Goal: Browse casually: Explore the website without a specific task or goal

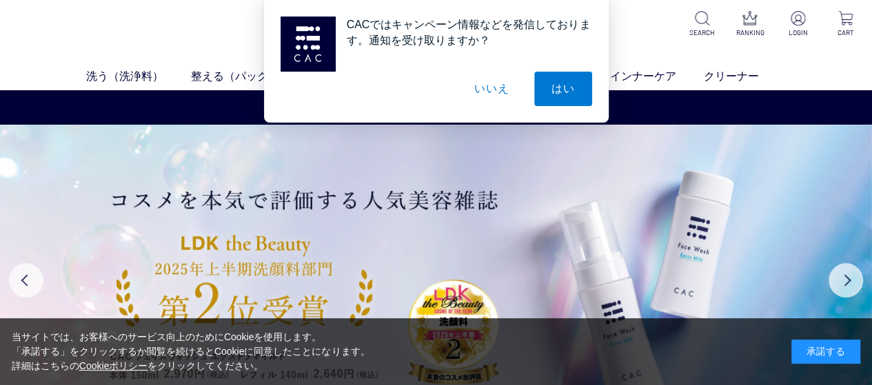
click at [502, 90] on button "いいえ" at bounding box center [491, 89] width 69 height 34
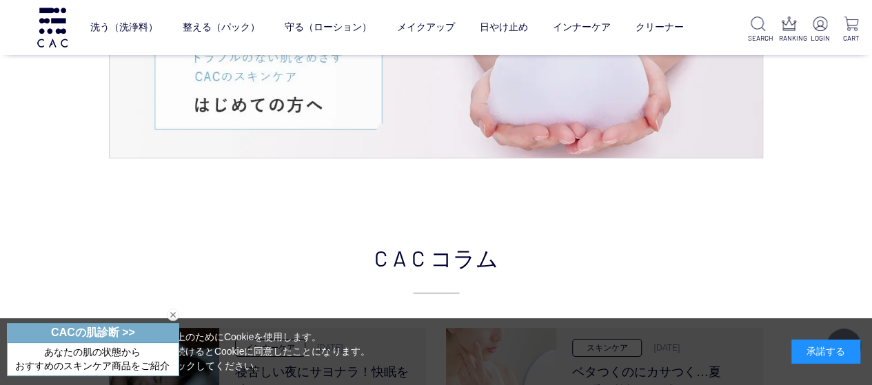
scroll to position [3034, 0]
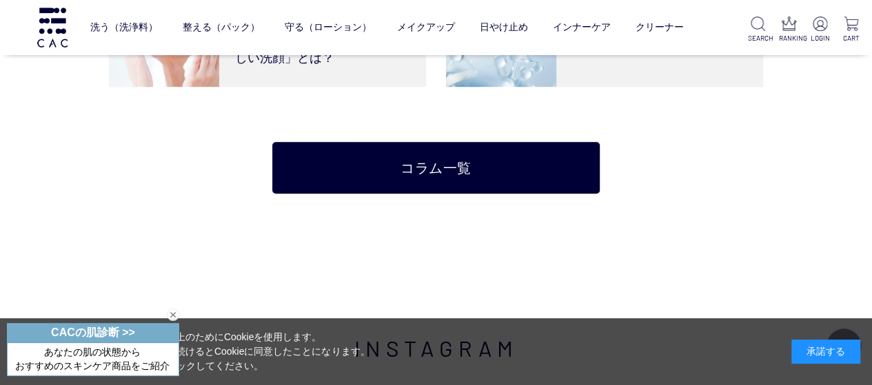
click at [849, 353] on div "承諾する" at bounding box center [826, 352] width 69 height 24
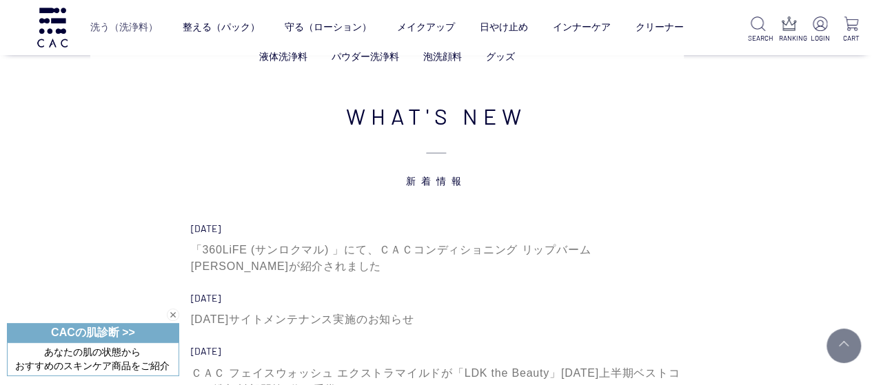
scroll to position [4068, 0]
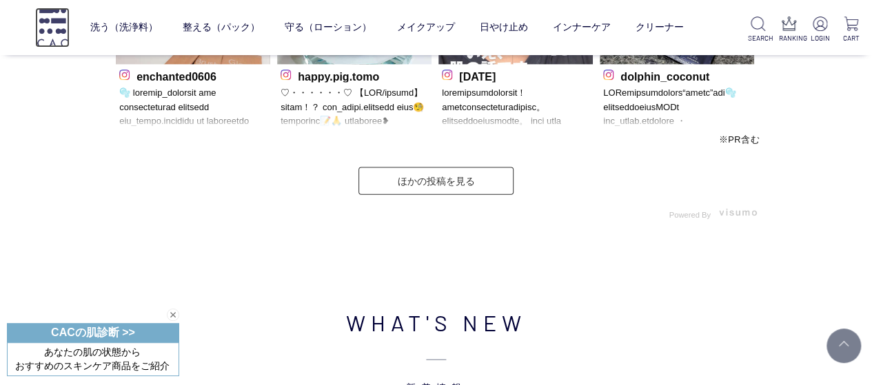
click at [57, 17] on img at bounding box center [52, 27] width 34 height 39
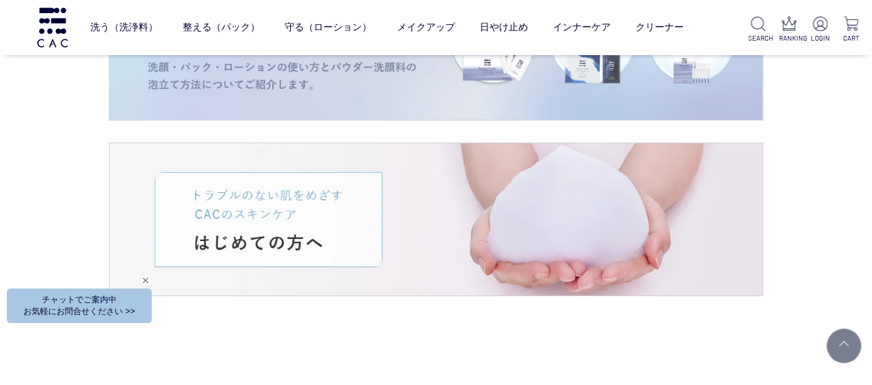
scroll to position [2275, 0]
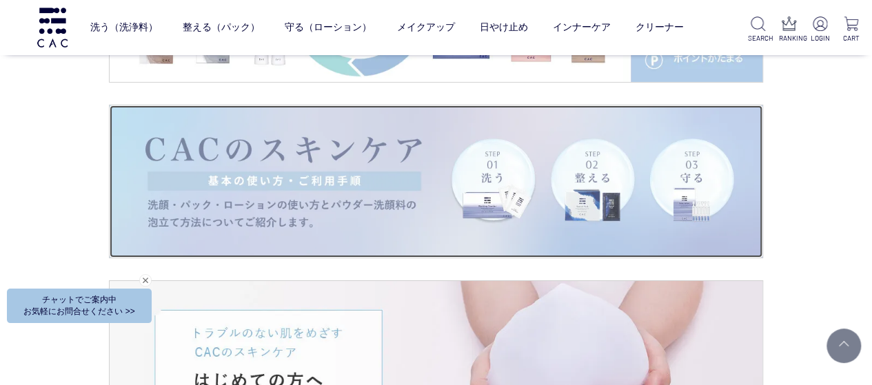
click at [350, 171] on img at bounding box center [436, 181] width 653 height 152
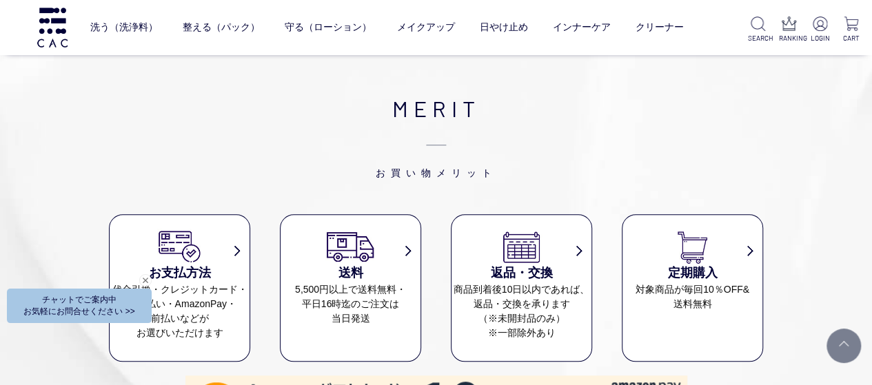
scroll to position [5507, 0]
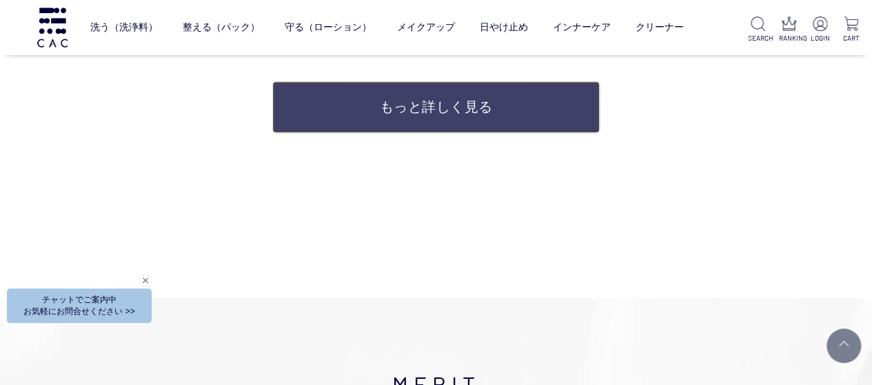
click at [534, 118] on link "もっと詳しく見る" at bounding box center [435, 107] width 327 height 52
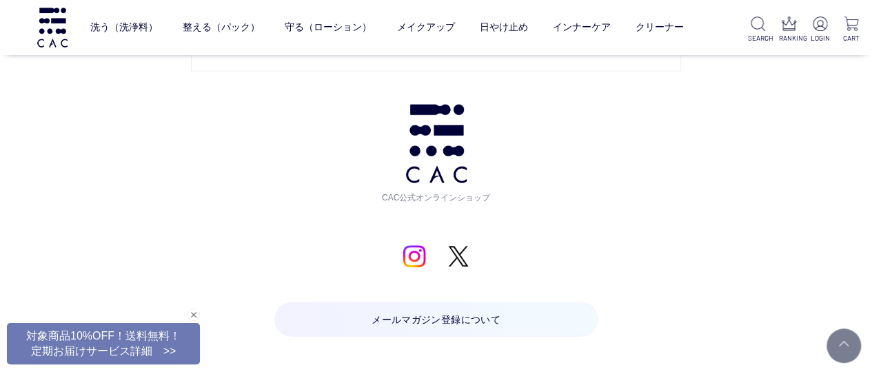
scroll to position [4283, 0]
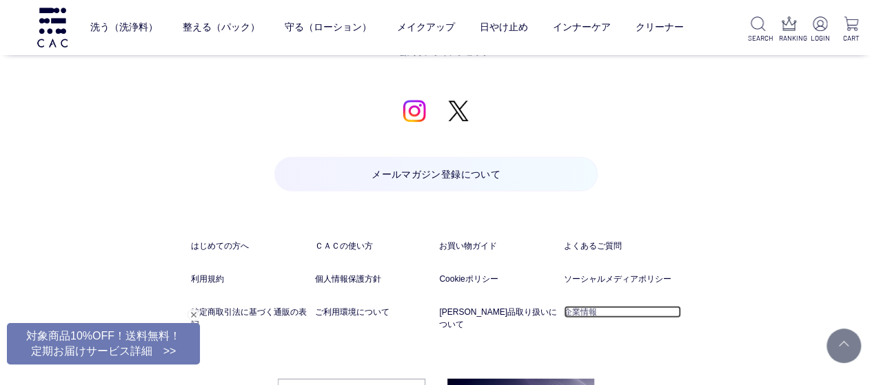
click at [583, 306] on link "企業情報" at bounding box center [623, 312] width 118 height 12
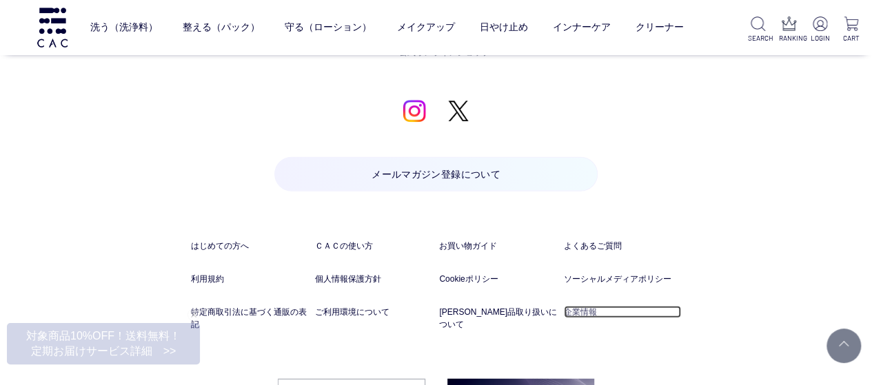
click at [585, 306] on link "企業情報" at bounding box center [623, 312] width 118 height 12
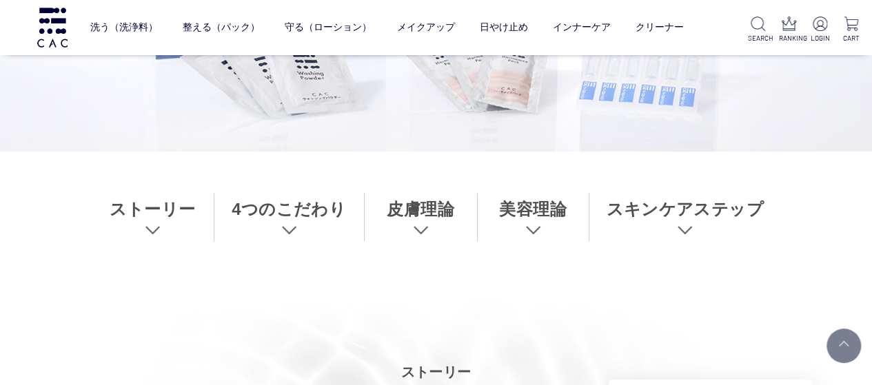
scroll to position [483, 0]
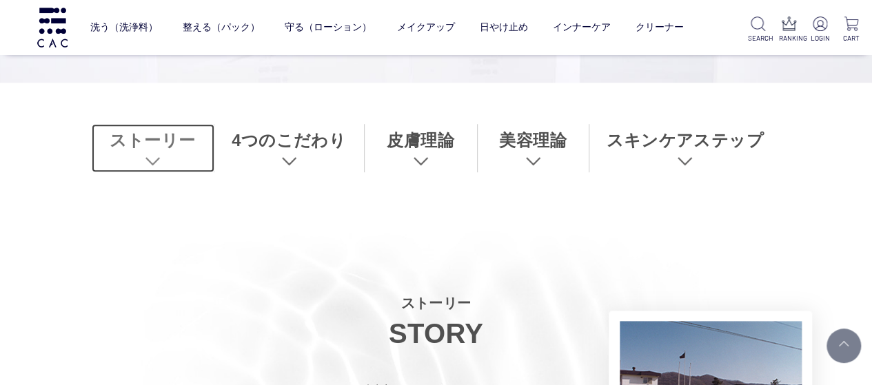
click at [170, 155] on link "ストーリー" at bounding box center [153, 148] width 123 height 48
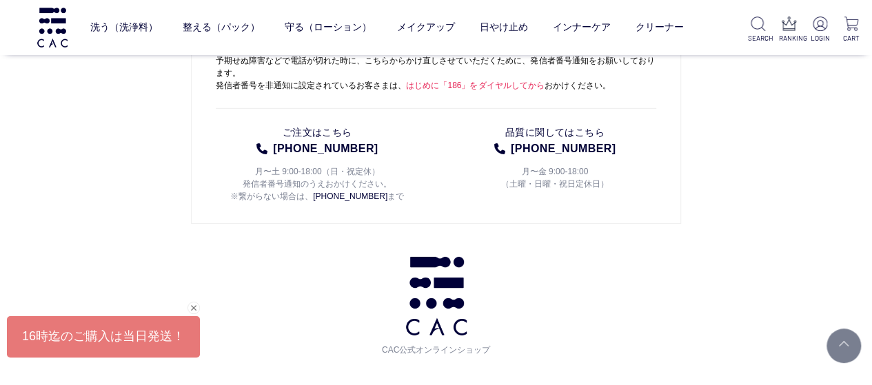
scroll to position [10310, 0]
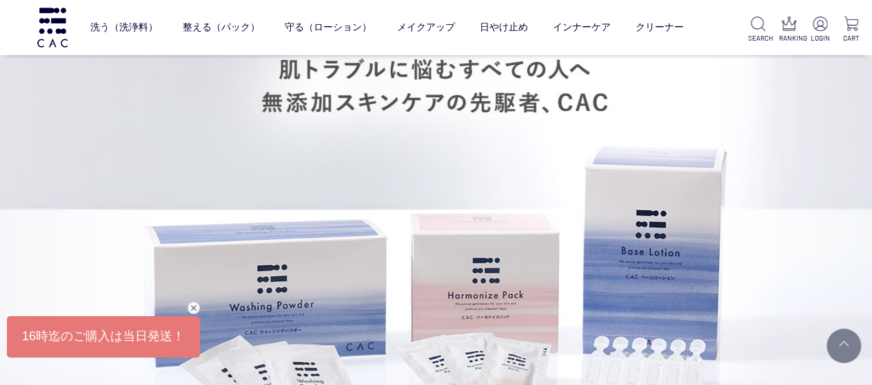
scroll to position [381, 0]
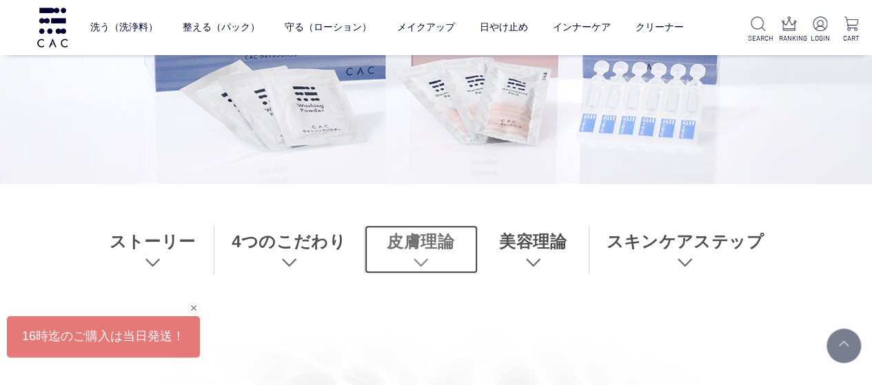
click at [422, 248] on link "皮膚理論" at bounding box center [421, 249] width 113 height 48
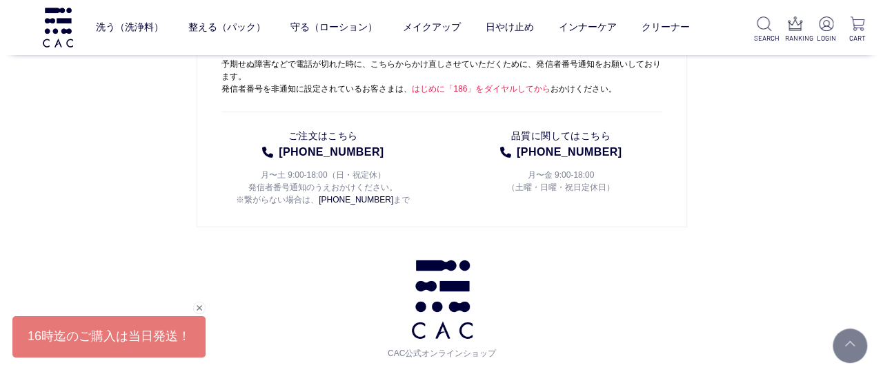
scroll to position [10310, 0]
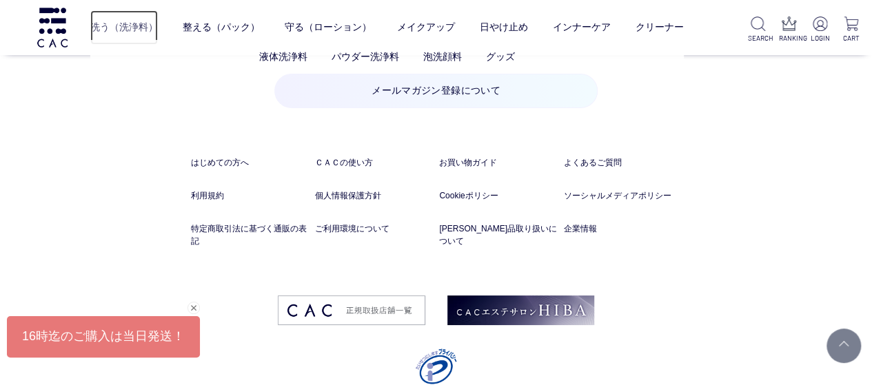
click at [130, 26] on link "洗う（洗浄料）" at bounding box center [124, 27] width 68 height 34
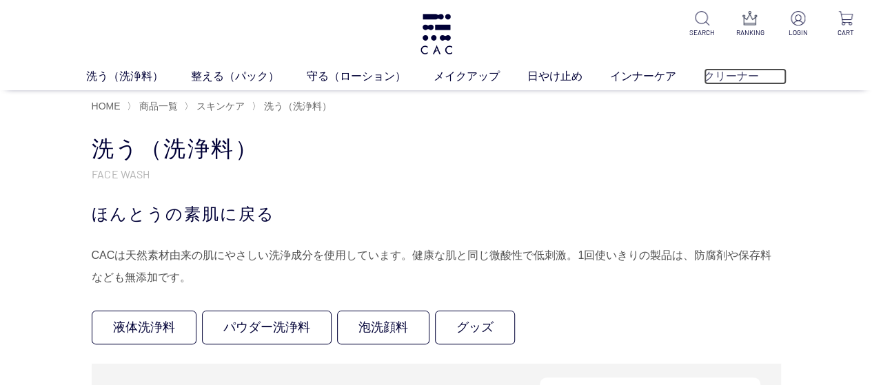
click at [732, 78] on link "クリーナー" at bounding box center [745, 76] width 83 height 17
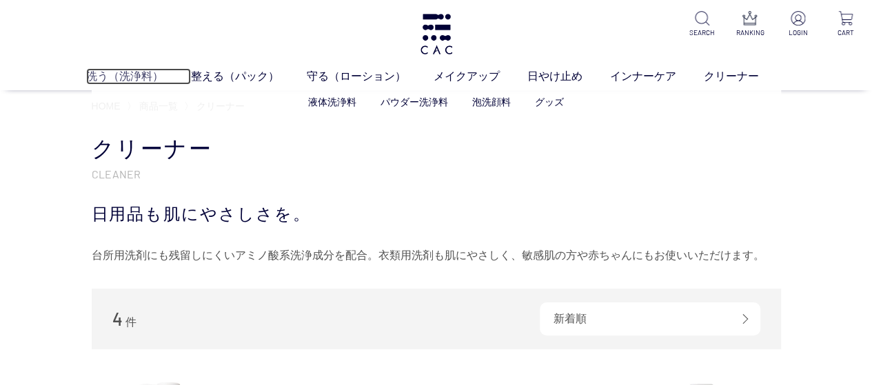
click at [128, 79] on link "洗う（洗浄料）" at bounding box center [138, 76] width 105 height 17
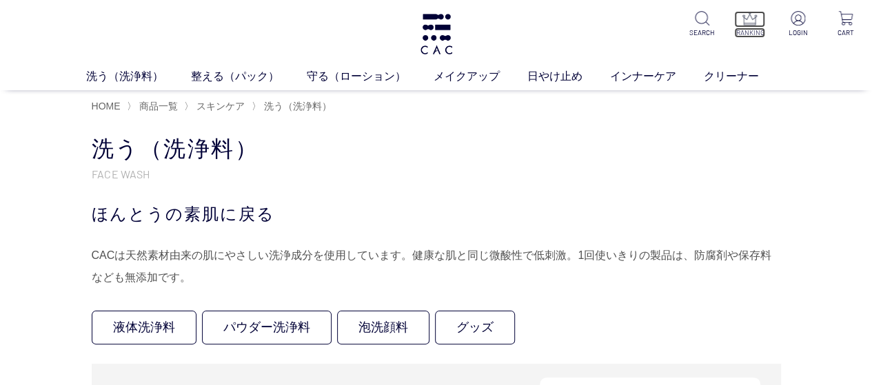
click at [746, 21] on img at bounding box center [750, 18] width 14 height 14
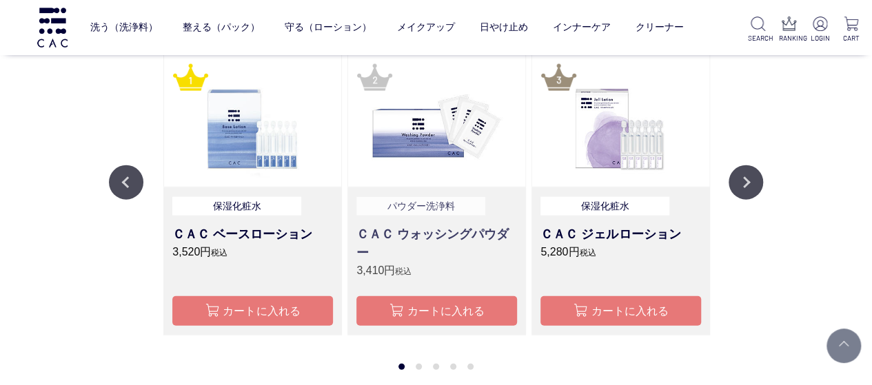
scroll to position [1609, 0]
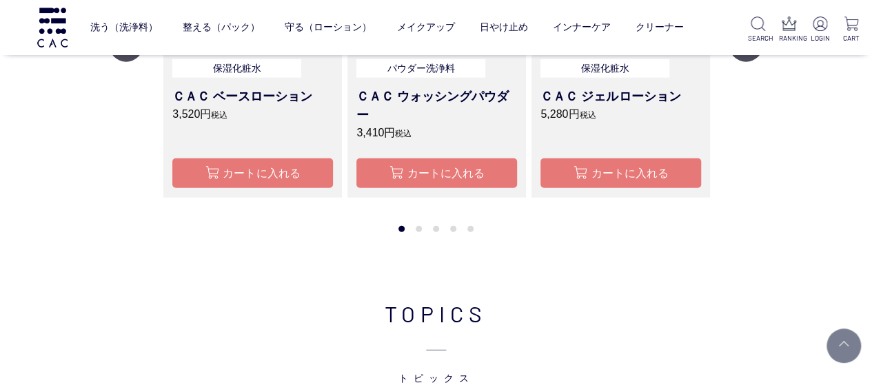
click at [416, 226] on button "2" at bounding box center [419, 229] width 6 height 6
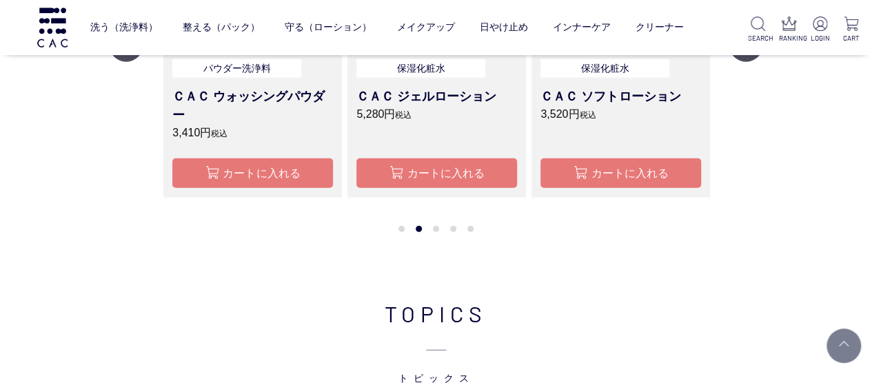
click at [441, 236] on li "3" at bounding box center [435, 229] width 17 height 17
click at [452, 230] on button "4" at bounding box center [453, 229] width 6 height 6
click at [472, 235] on li "5" at bounding box center [470, 229] width 17 height 17
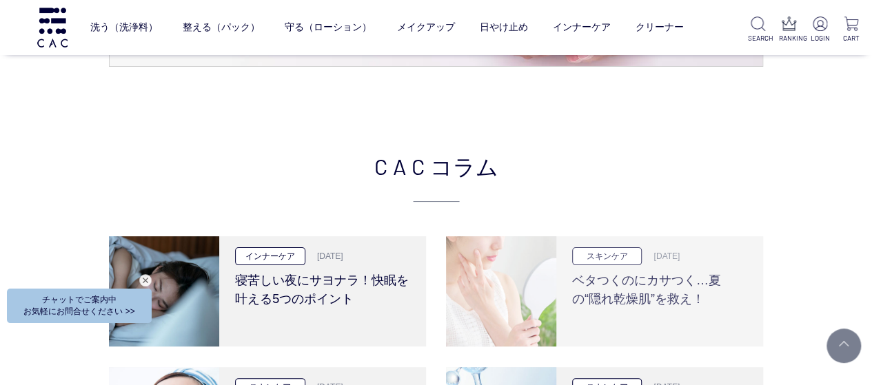
scroll to position [2781, 0]
